Goal: Transaction & Acquisition: Purchase product/service

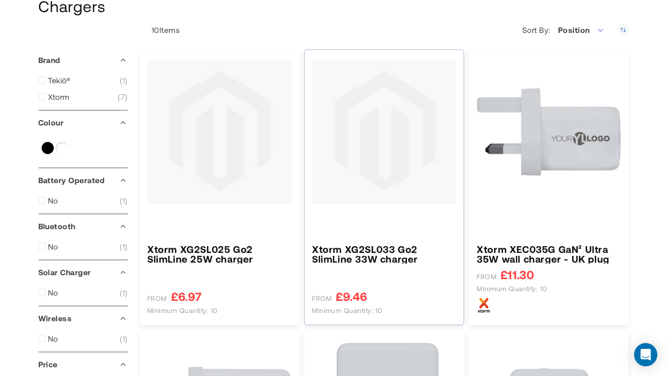
scroll to position [97, 0]
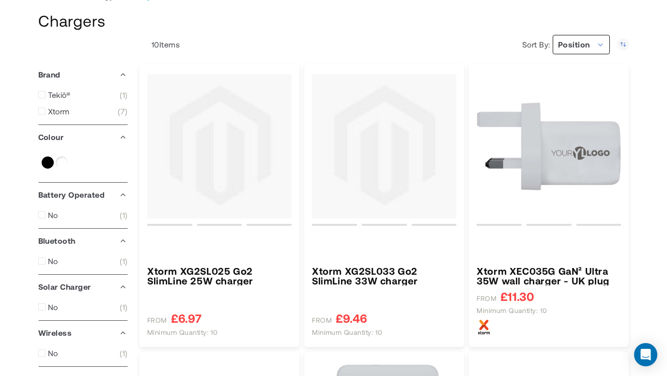
click at [570, 40] on span "Position" at bounding box center [574, 44] width 32 height 9
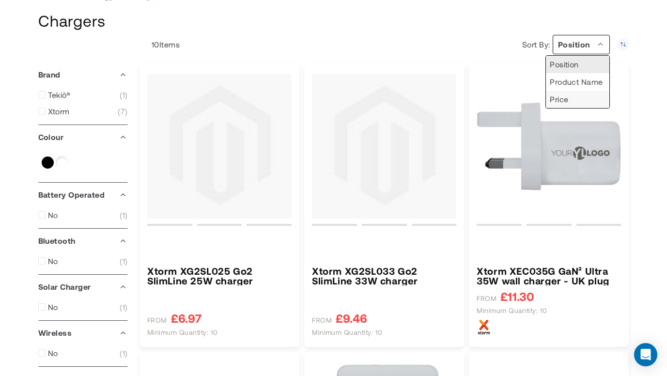
type input "****"
type input "*****"
click at [588, 93] on li "Price" at bounding box center [577, 99] width 63 height 17
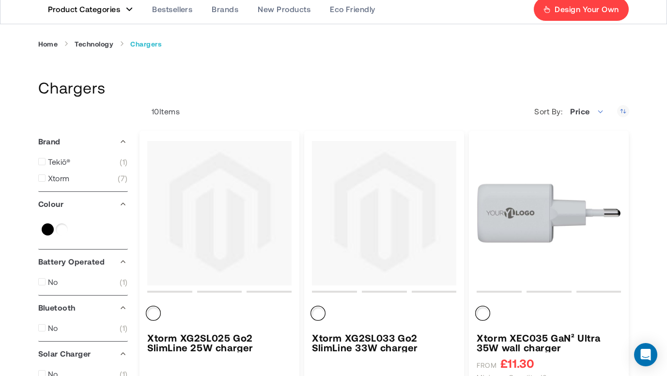
scroll to position [48, 0]
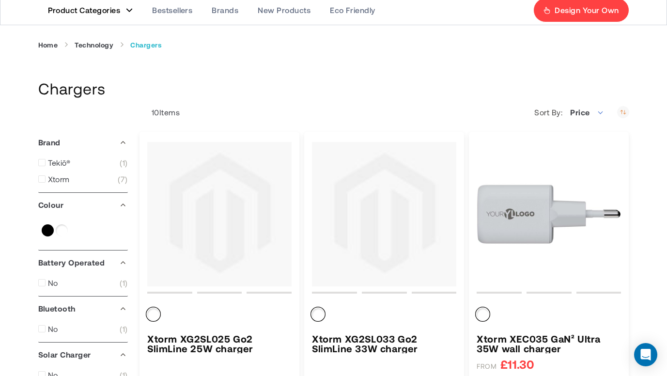
click at [626, 111] on icon "Set Descending Direction" at bounding box center [623, 112] width 12 height 12
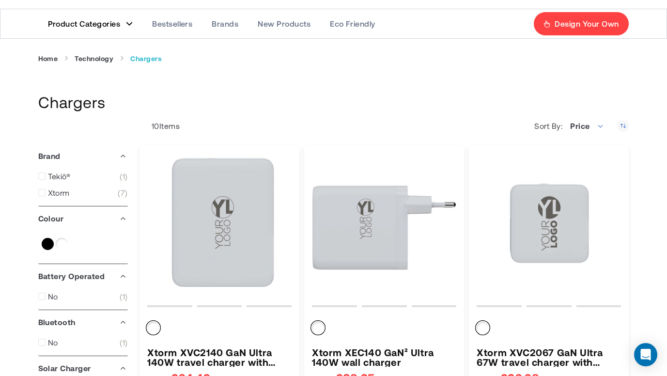
scroll to position [97, 0]
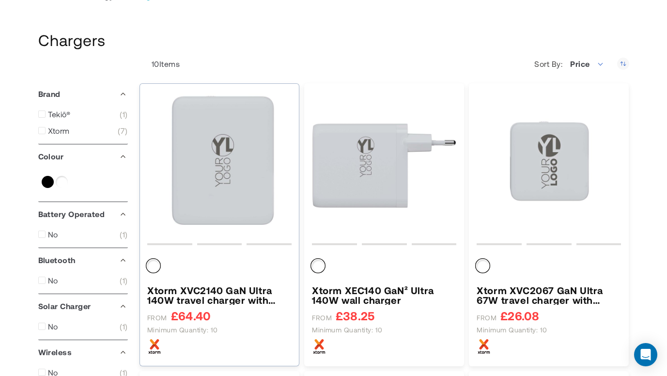
click at [241, 142] on img "Xtorm XVC2140 GaN Ultra 140W travel charger with 240W USB-C PD cable" at bounding box center [219, 165] width 144 height 144
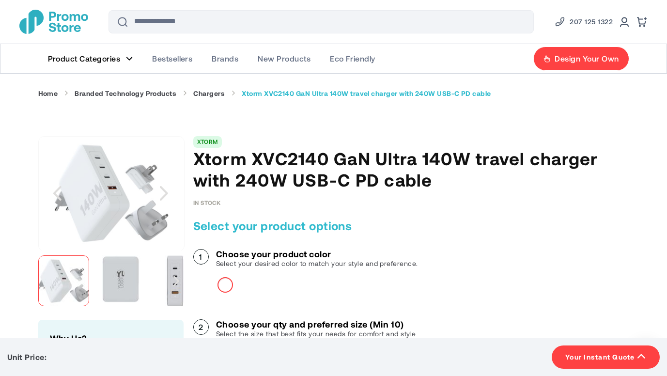
scroll to position [194, 0]
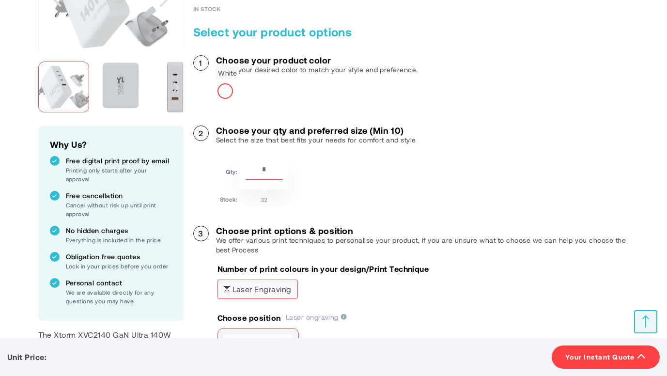
click at [229, 92] on div "White" at bounding box center [224, 90] width 15 height 15
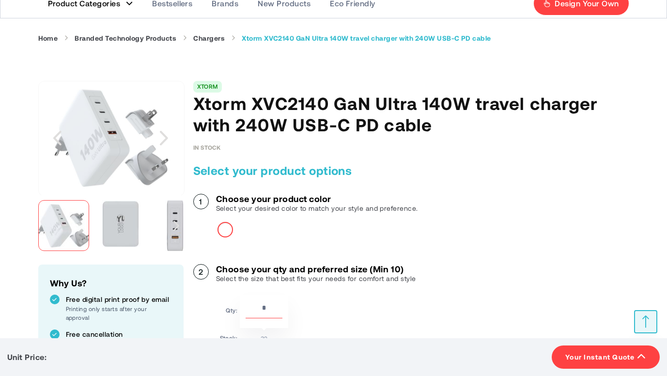
scroll to position [48, 0]
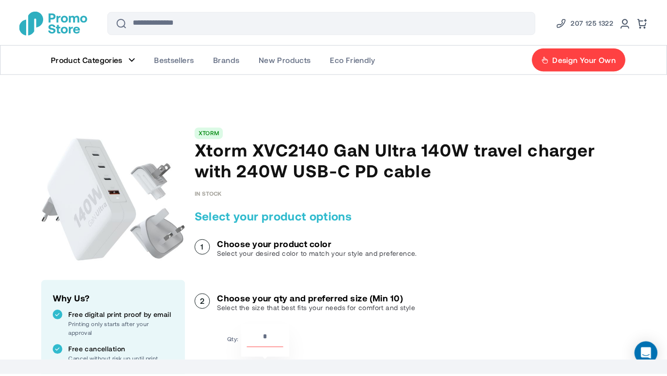
scroll to position [48, 0]
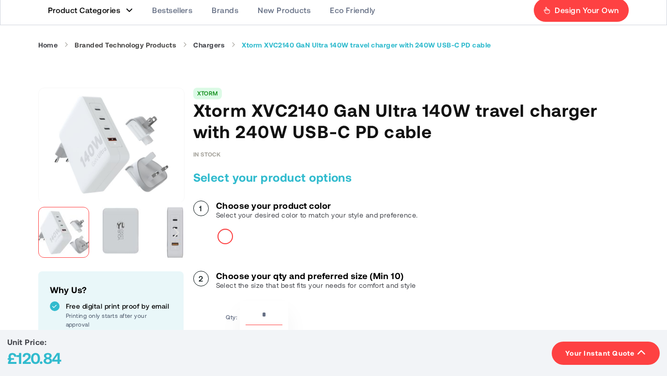
click at [156, 43] on link "Branded Technology Products" at bounding box center [126, 45] width 102 height 9
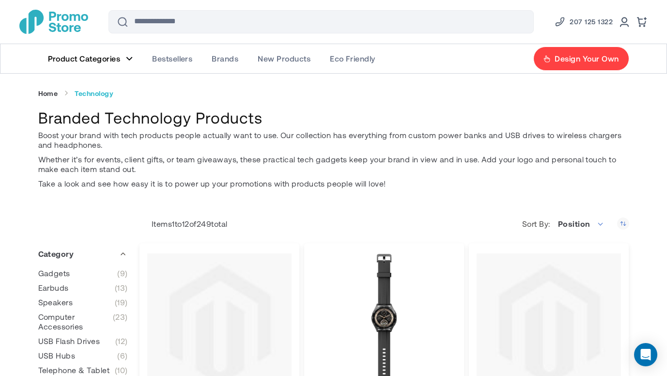
scroll to position [48, 0]
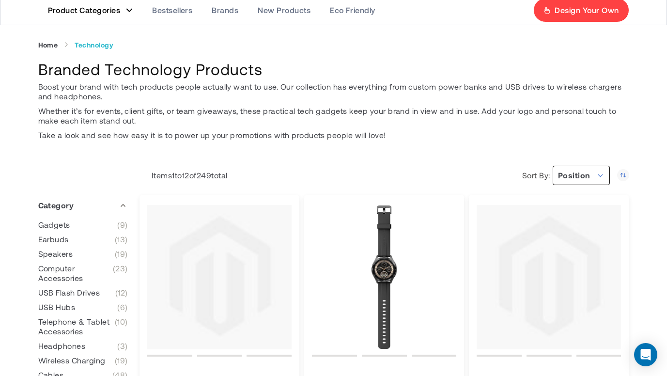
click at [597, 174] on span "Position" at bounding box center [581, 175] width 57 height 19
click at [587, 226] on li "Price" at bounding box center [577, 229] width 63 height 17
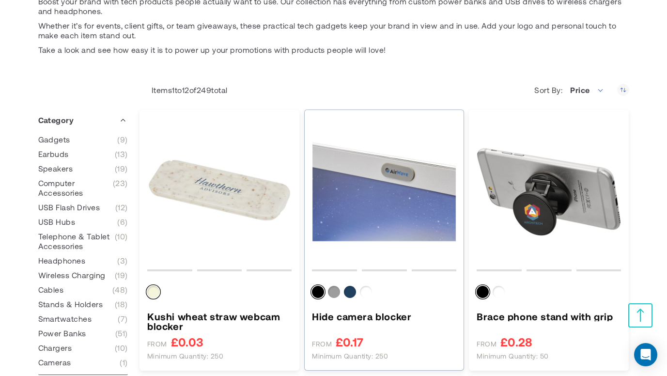
scroll to position [145, 0]
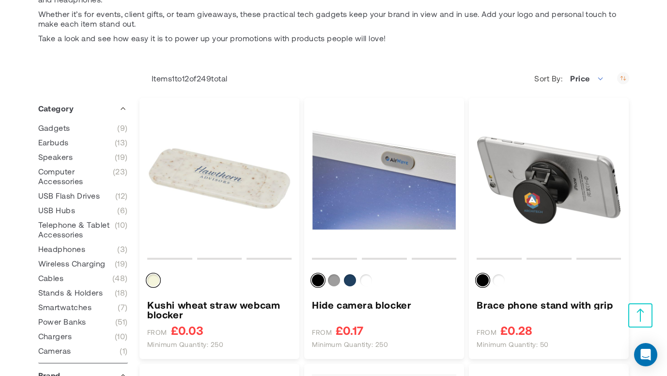
click at [625, 74] on icon "Set Descending Direction" at bounding box center [623, 78] width 12 height 12
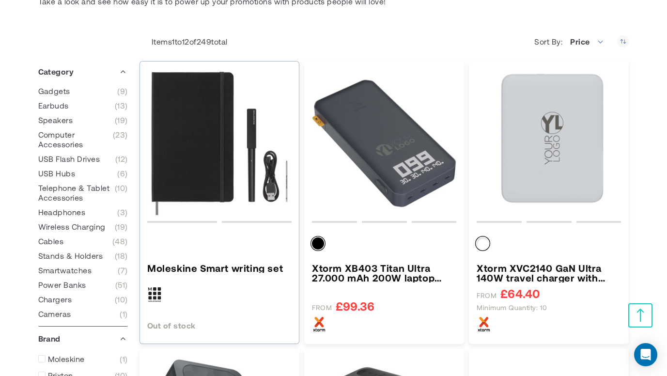
scroll to position [194, 0]
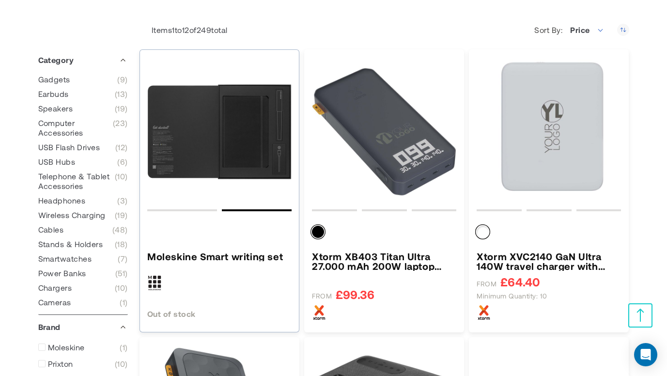
click at [221, 285] on div at bounding box center [218, 284] width 142 height 17
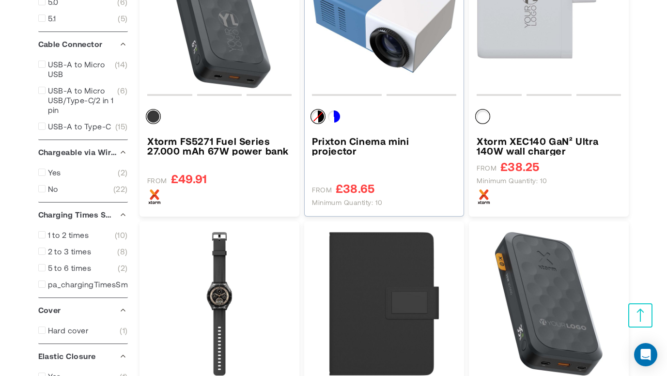
scroll to position [775, 0]
